Goal: Transaction & Acquisition: Purchase product/service

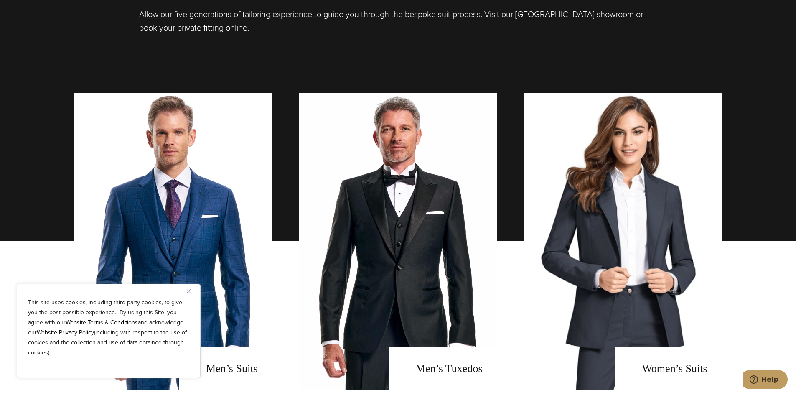
scroll to position [793, 0]
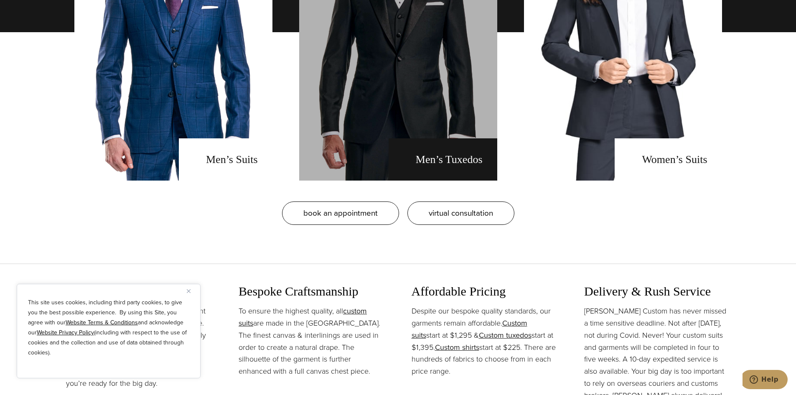
click at [388, 139] on link "men's tuxedos" at bounding box center [398, 32] width 198 height 297
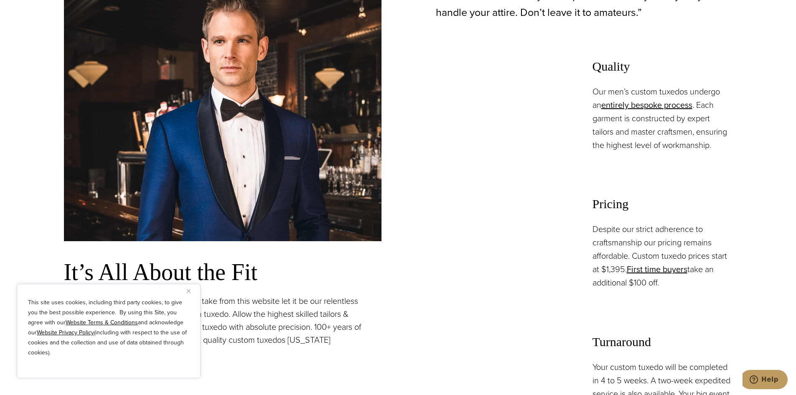
scroll to position [668, 0]
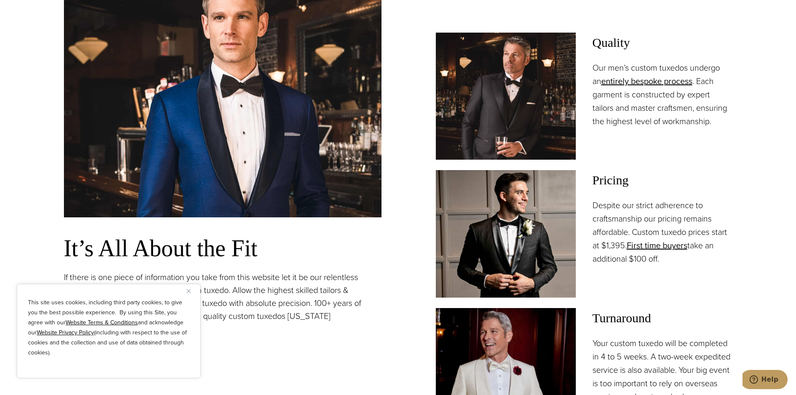
drag, startPoint x: 512, startPoint y: 213, endPoint x: 523, endPoint y: 217, distance: 11.1
click at [512, 214] on img at bounding box center [506, 233] width 140 height 127
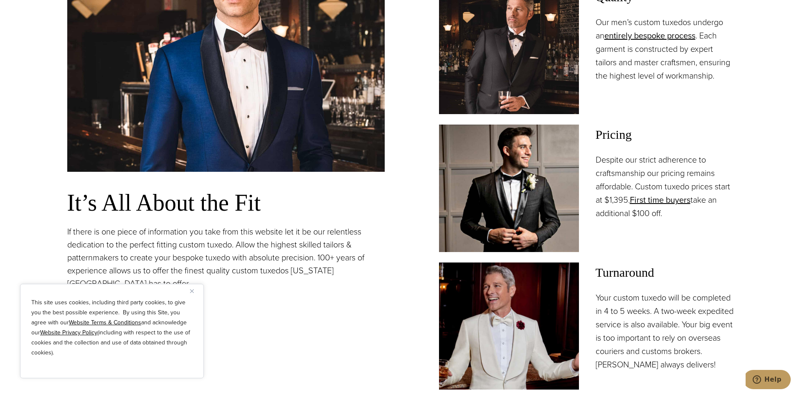
scroll to position [752, 0]
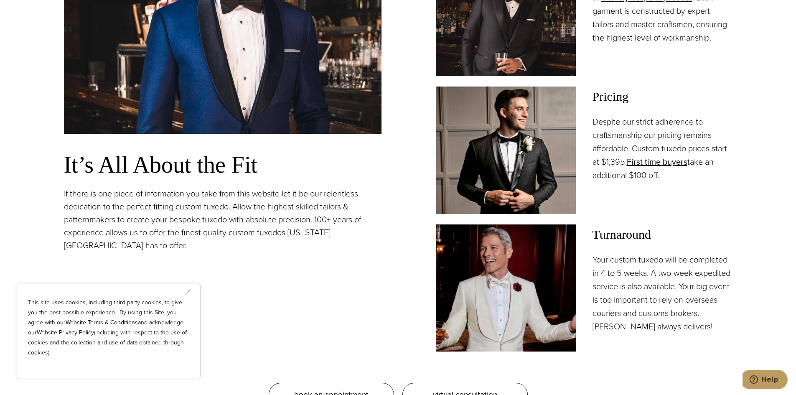
drag, startPoint x: 660, startPoint y: 106, endPoint x: 649, endPoint y: 172, distance: 67.8
